Goal: Find specific page/section: Find specific page/section

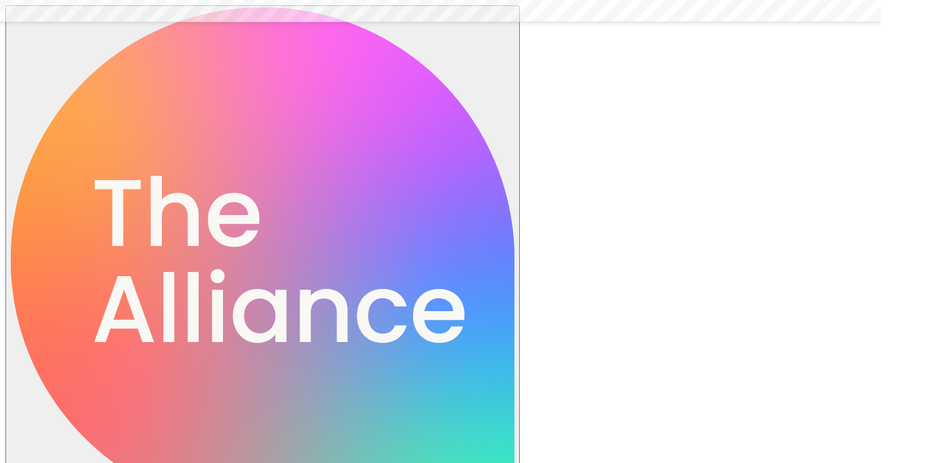
scroll to position [349, 0]
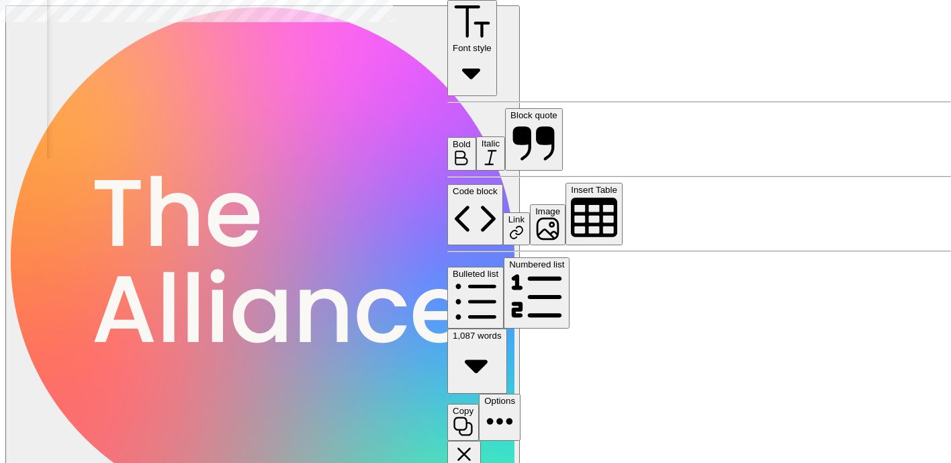
click at [481, 441] on button "Close" at bounding box center [464, 460] width 34 height 39
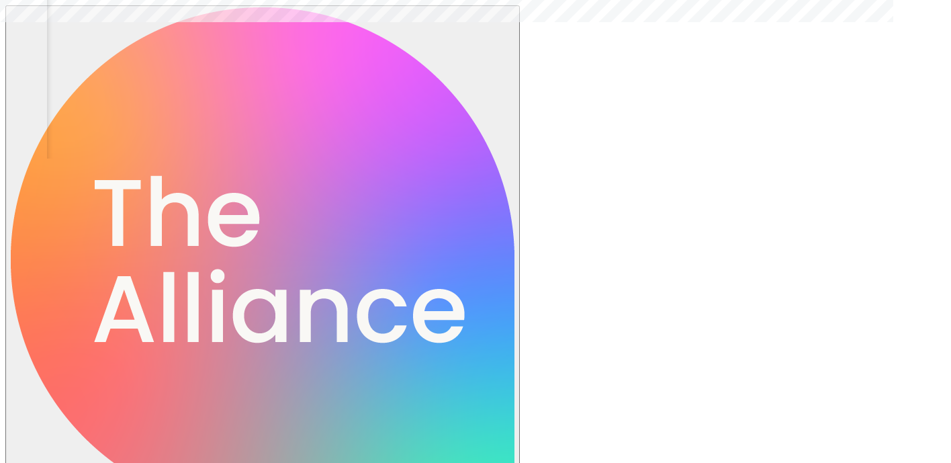
scroll to position [0, 62]
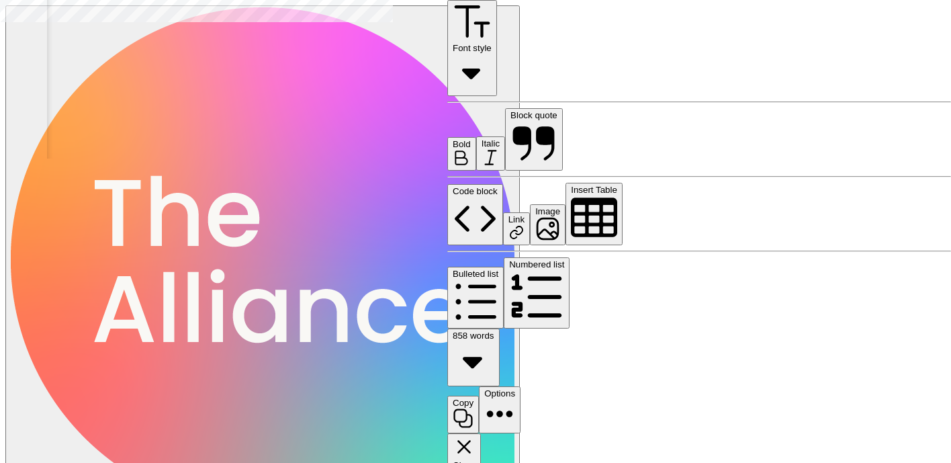
scroll to position [1666, 0]
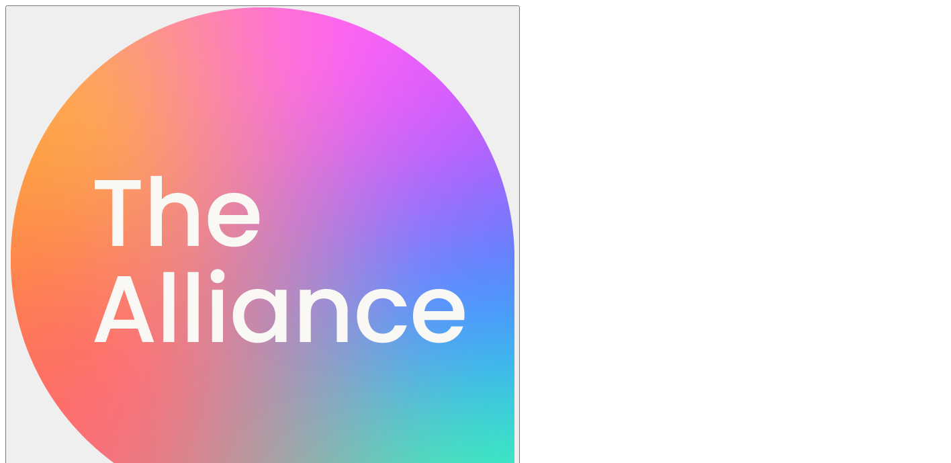
scroll to position [155, 0]
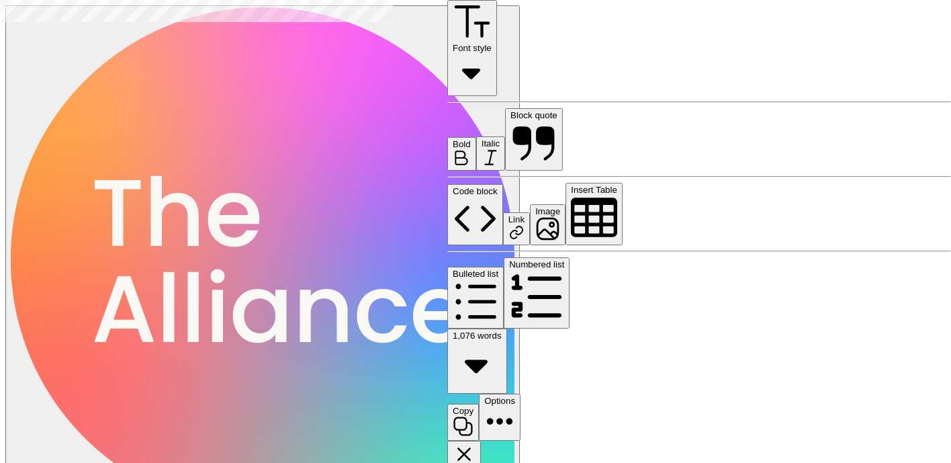
click at [476, 443] on icon "button" at bounding box center [464, 454] width 23 height 23
